Goal: Check status: Verify the current state of an ongoing process or item

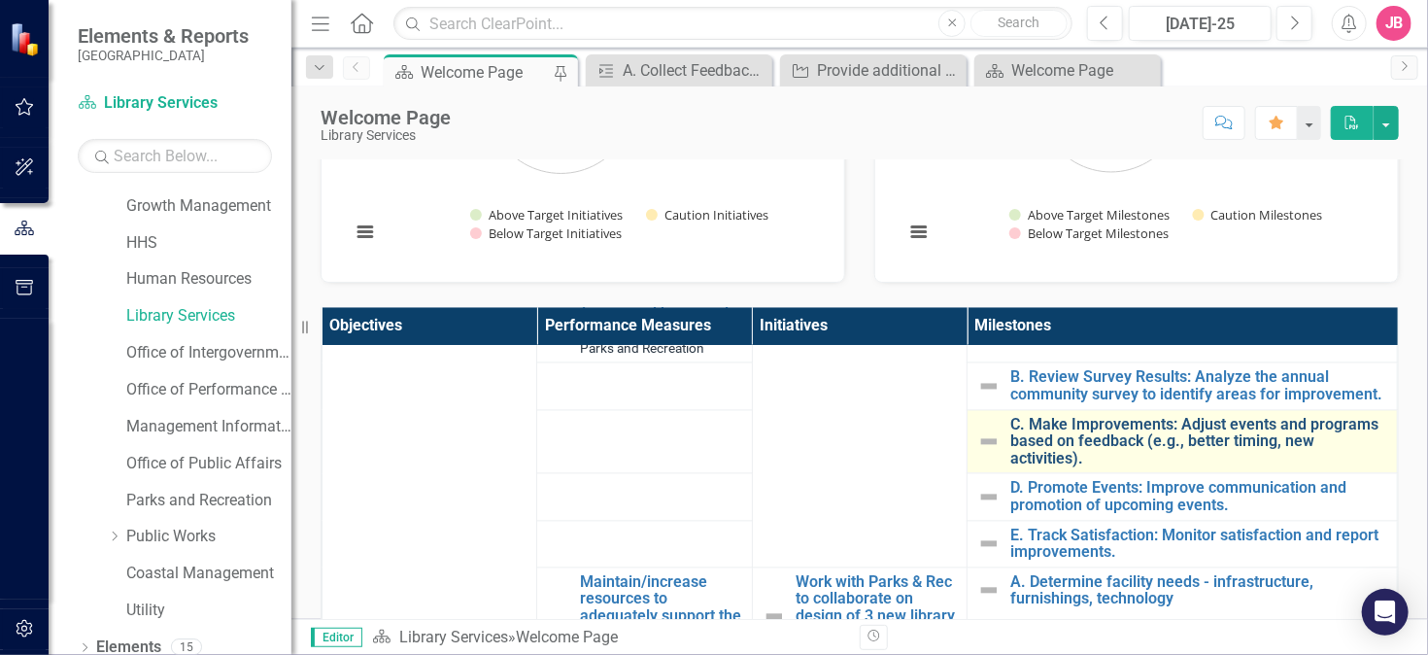
scroll to position [291, 0]
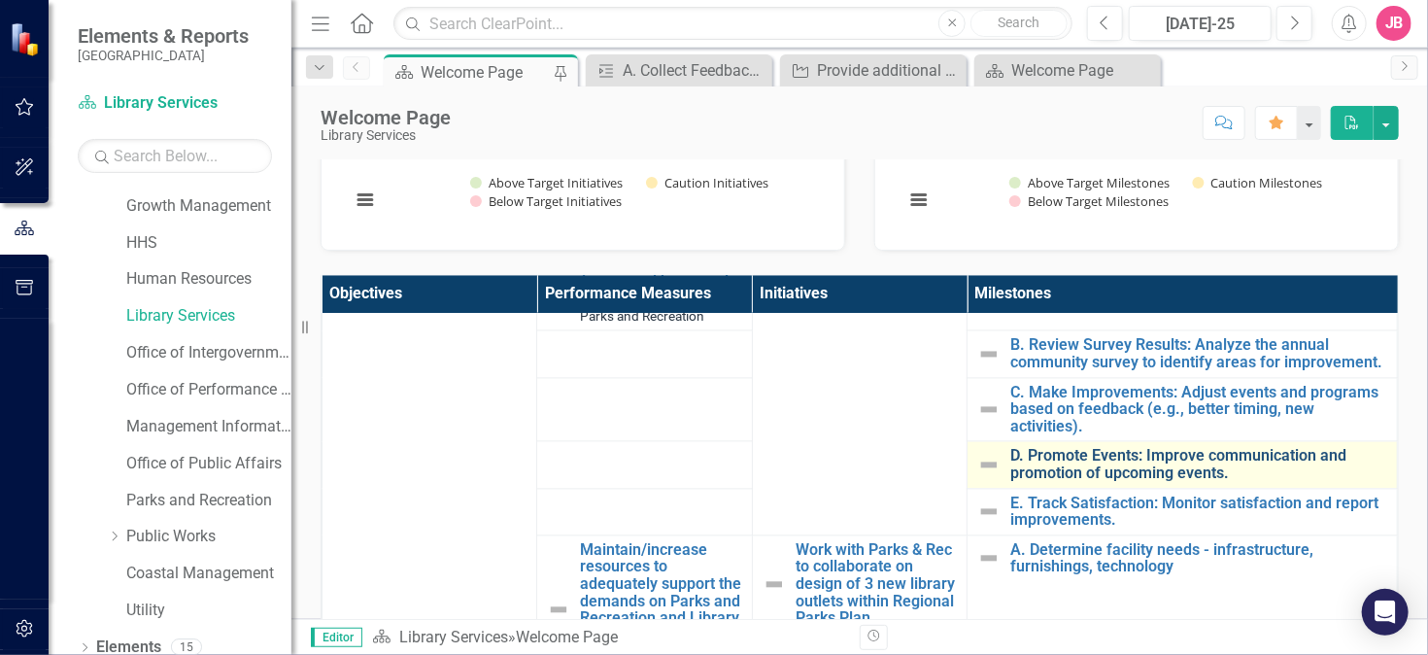
click at [1153, 448] on link "D. Promote Events: Improve communication and promotion of upcoming events." at bounding box center [1198, 465] width 377 height 34
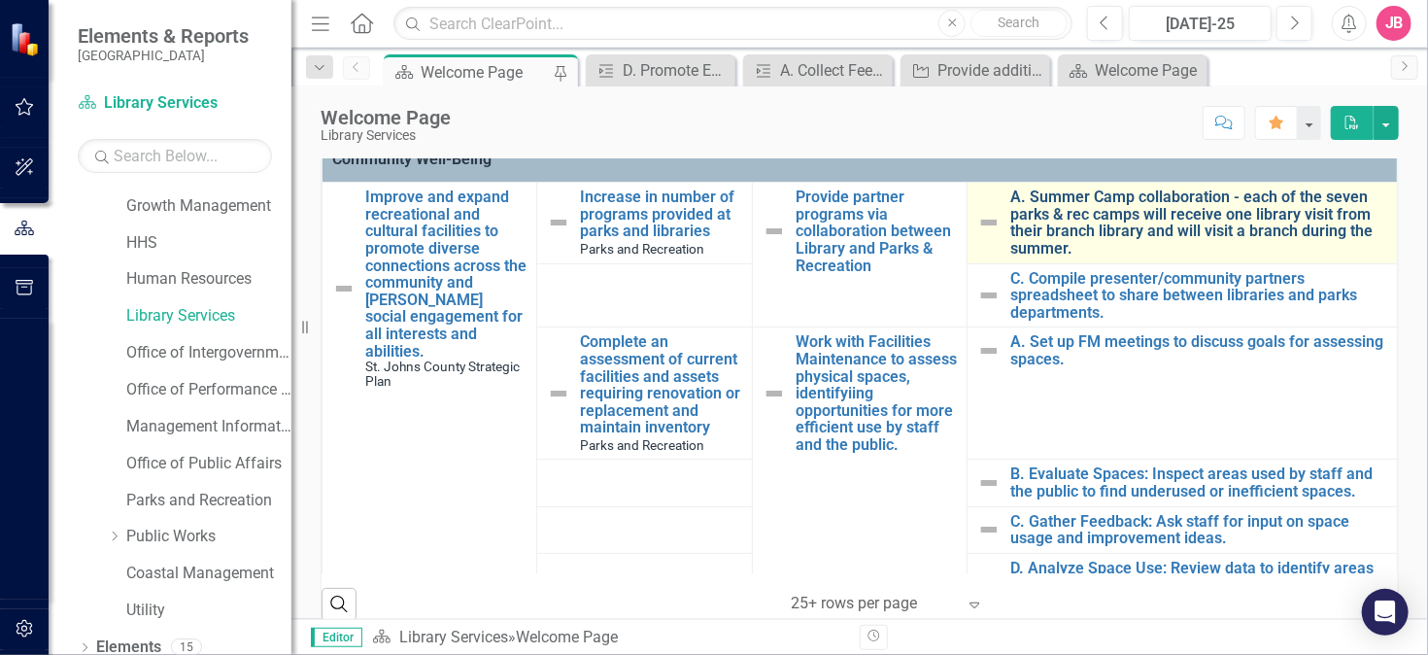
click at [1065, 204] on link "A. Summer Camp collaboration - each of the seven parks & rec camps will receive…" at bounding box center [1198, 222] width 377 height 68
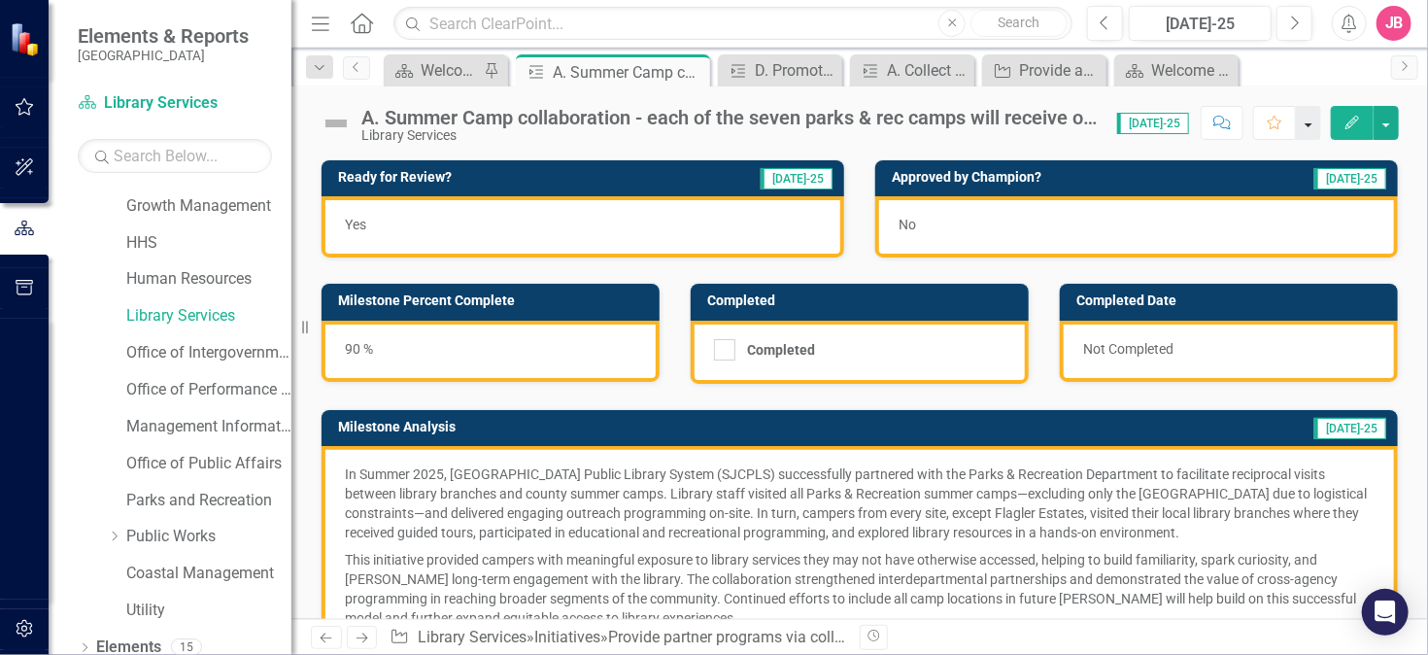
click at [1315, 120] on button "button" at bounding box center [1308, 123] width 25 height 34
click at [1376, 118] on button "button" at bounding box center [1386, 123] width 25 height 34
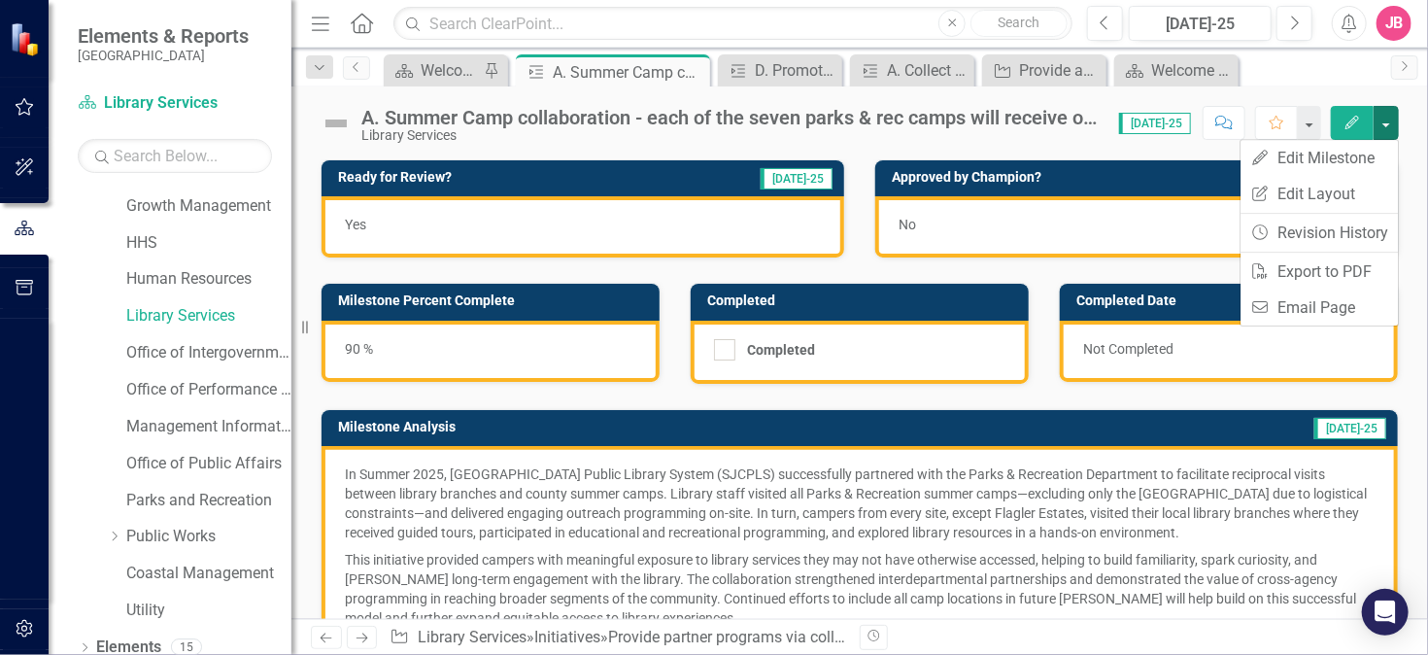
click at [801, 261] on div "Completed Completed" at bounding box center [859, 320] width 369 height 125
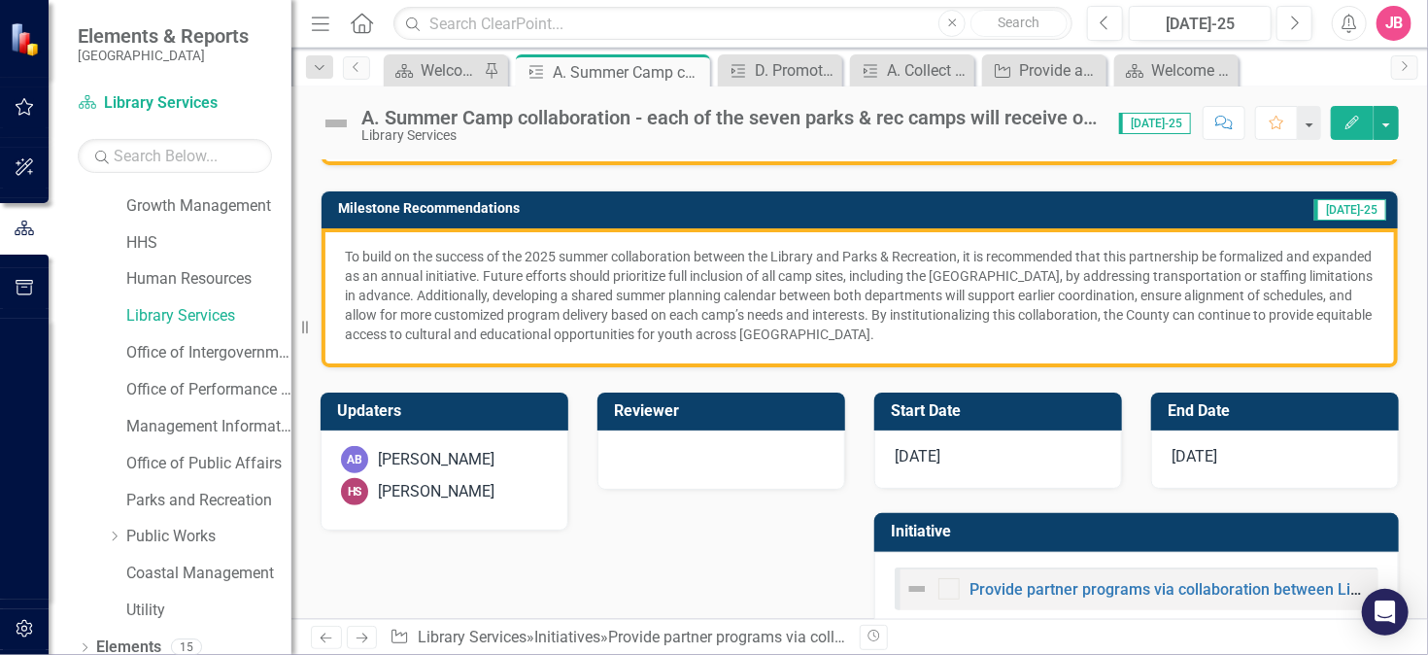
scroll to position [522, 0]
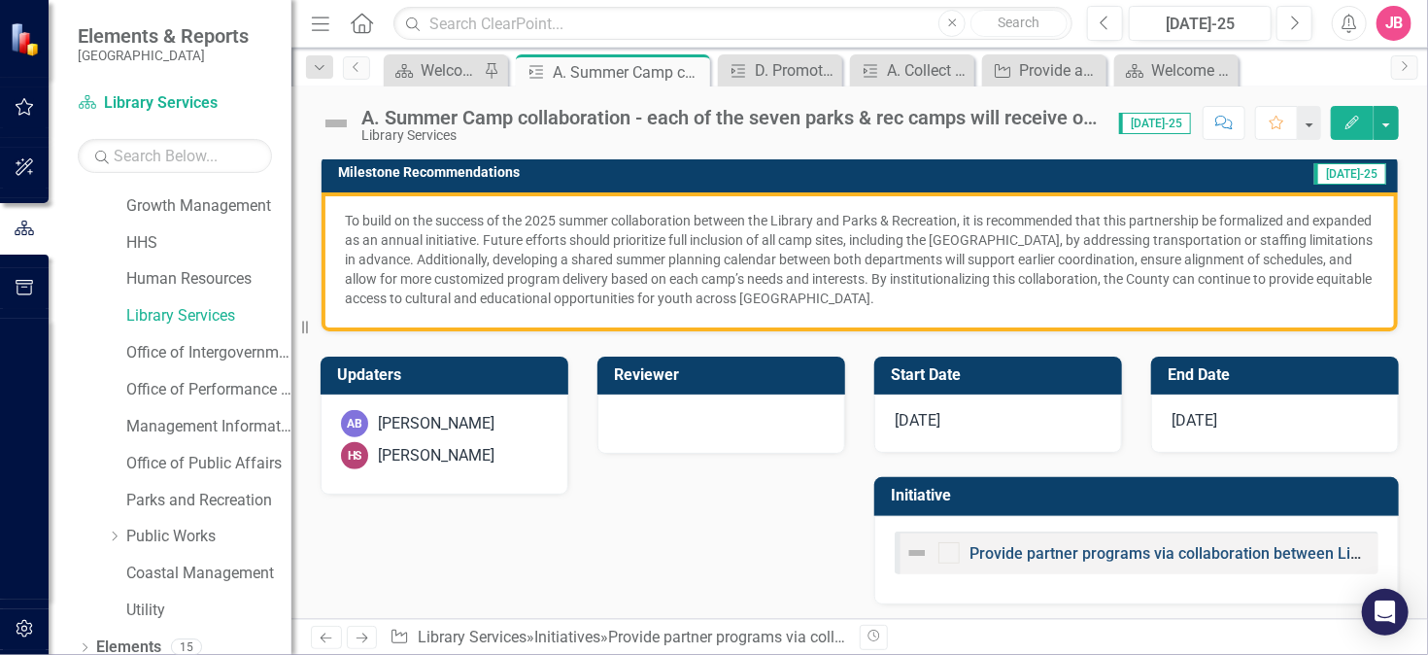
click at [1037, 547] on link "Provide partner programs via collaboration between Library and Parks & Recreati…" at bounding box center [1262, 553] width 585 height 18
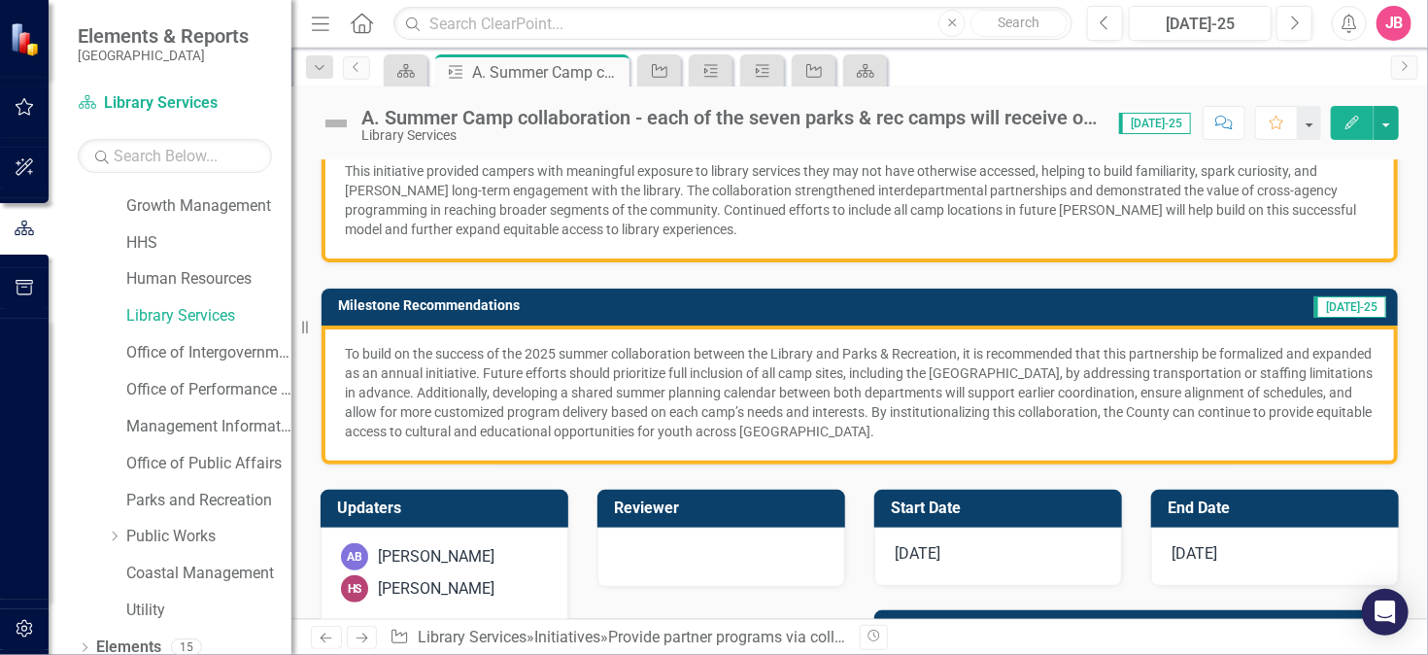
scroll to position [522, 0]
